Goal: Obtain resource: Obtain resource

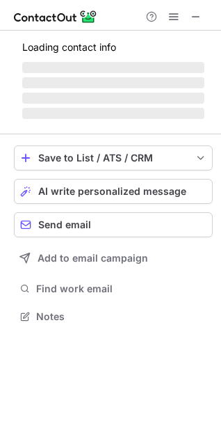
scroll to position [315, 221]
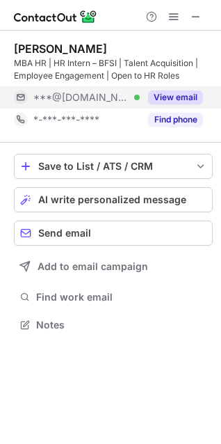
click at [177, 96] on button "View email" at bounding box center [175, 97] width 55 height 14
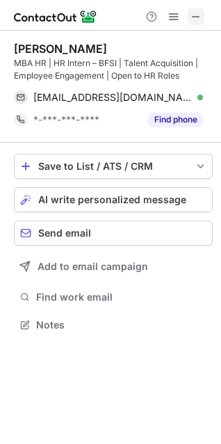
click at [196, 15] on span at bounding box center [196, 16] width 11 height 11
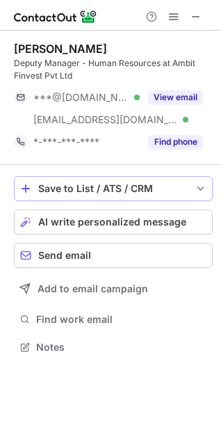
scroll to position [337, 221]
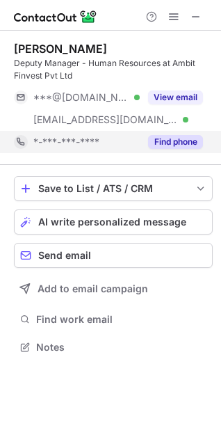
click at [178, 145] on button "Find phone" at bounding box center [175, 142] width 55 height 14
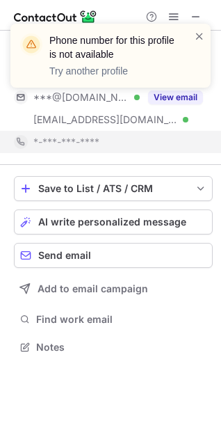
click at [184, 96] on div "Phone number for this profile is not available Try another profile" at bounding box center [110, 61] width 223 height 103
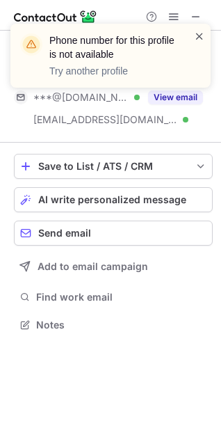
click at [203, 38] on span at bounding box center [199, 36] width 11 height 14
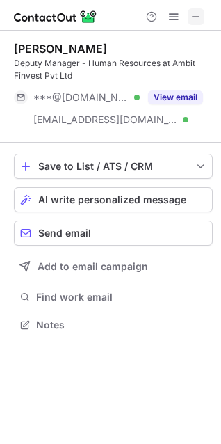
click at [197, 17] on span at bounding box center [196, 16] width 11 height 11
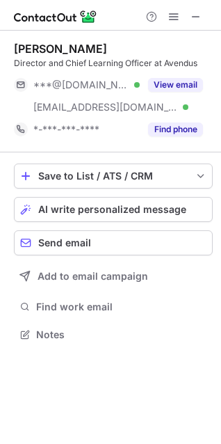
scroll to position [324, 221]
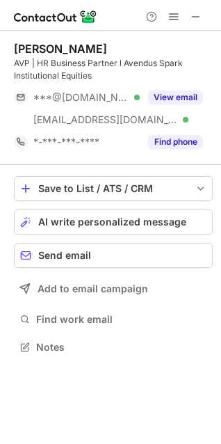
scroll to position [337, 221]
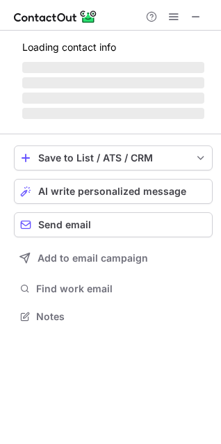
scroll to position [315, 221]
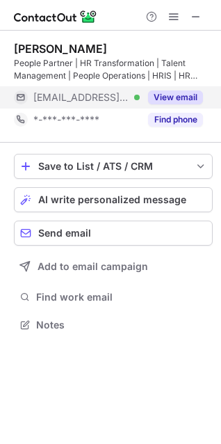
click at [175, 94] on button "View email" at bounding box center [175, 97] width 55 height 14
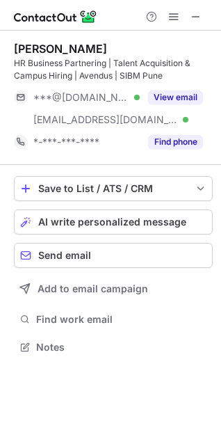
scroll to position [337, 221]
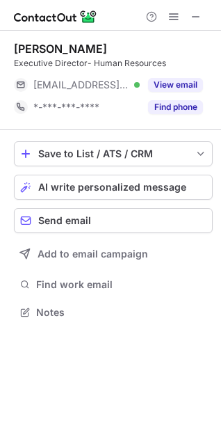
scroll to position [302, 221]
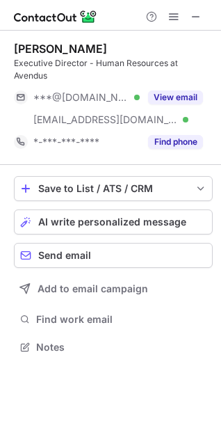
scroll to position [324, 221]
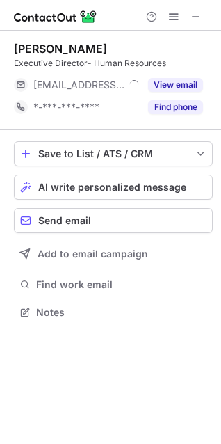
scroll to position [6, 6]
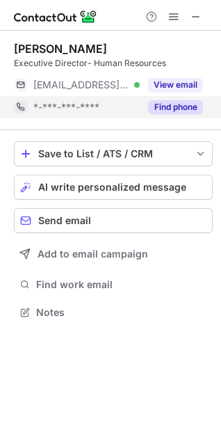
click at [166, 107] on button "Find phone" at bounding box center [175, 107] width 55 height 14
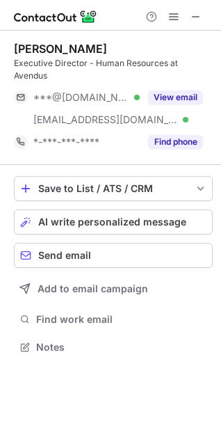
scroll to position [324, 221]
click at [201, 11] on span at bounding box center [196, 16] width 11 height 11
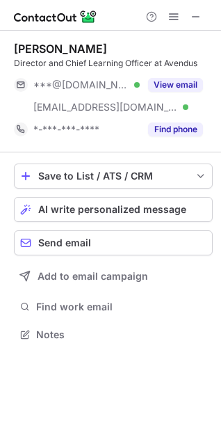
scroll to position [324, 221]
